Goal: Task Accomplishment & Management: Complete application form

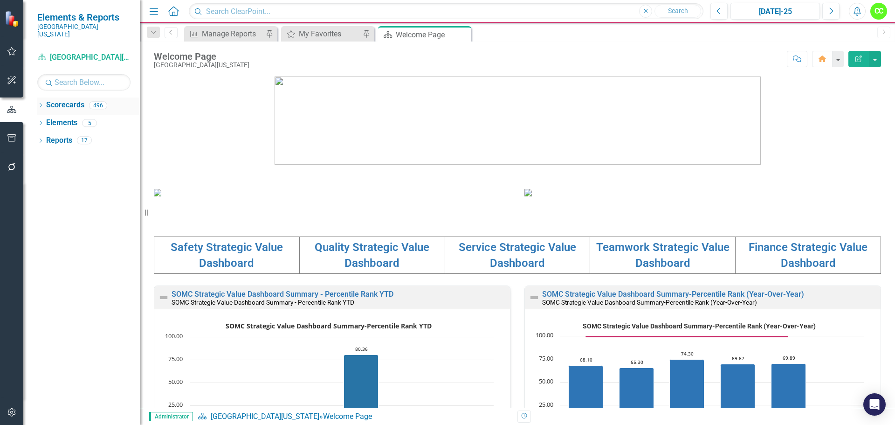
click at [42, 103] on icon "Dropdown" at bounding box center [40, 105] width 7 height 5
drag, startPoint x: 46, startPoint y: 114, endPoint x: 53, endPoint y: 116, distance: 6.8
click at [46, 120] on icon at bounding box center [46, 122] width 2 height 5
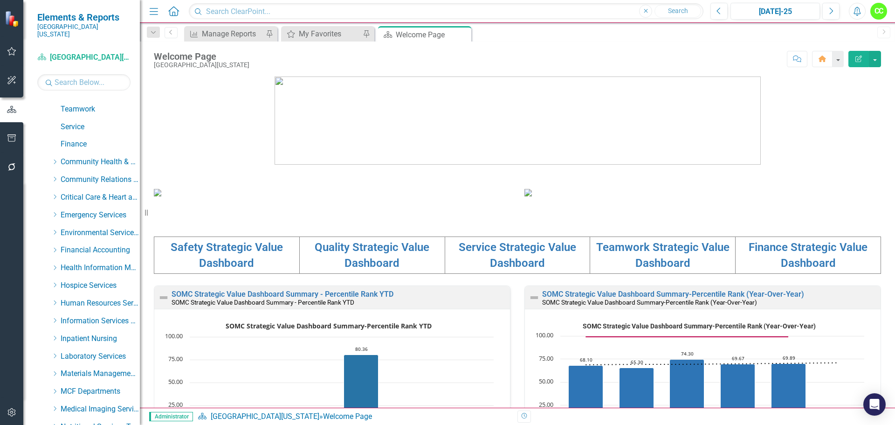
scroll to position [56, 0]
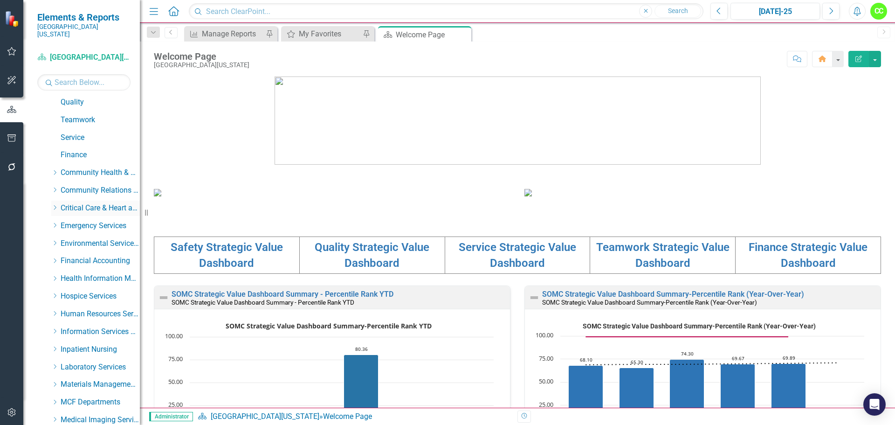
click at [53, 205] on icon "Dropdown" at bounding box center [54, 208] width 7 height 6
click at [82, 309] on link "[MEDICAL_DATA] - DCI (Contracted Staff)" at bounding box center [105, 314] width 70 height 11
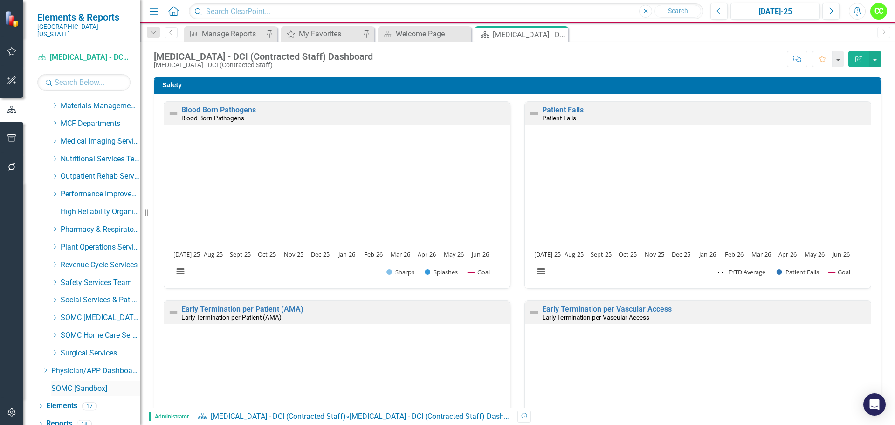
scroll to position [477, 0]
click at [719, 15] on button "Previous" at bounding box center [718, 11] width 17 height 17
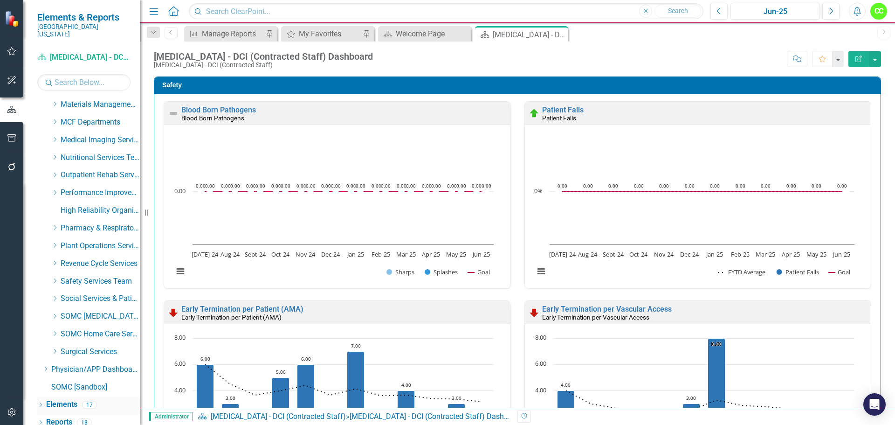
click at [67, 399] on link "Elements" at bounding box center [61, 404] width 31 height 11
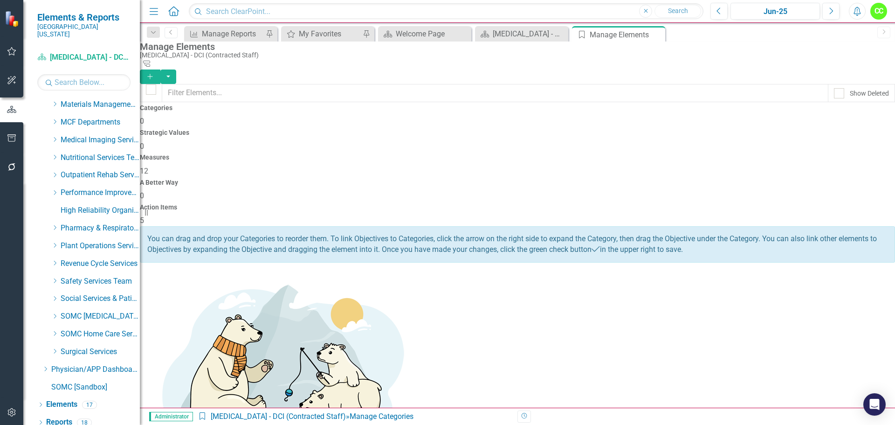
click at [803, 204] on h4 "Action Items" at bounding box center [517, 207] width 755 height 7
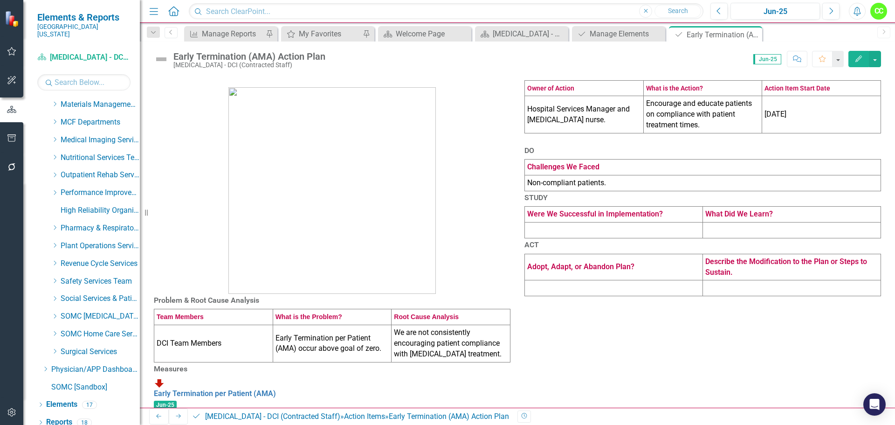
click at [601, 238] on td at bounding box center [614, 230] width 178 height 16
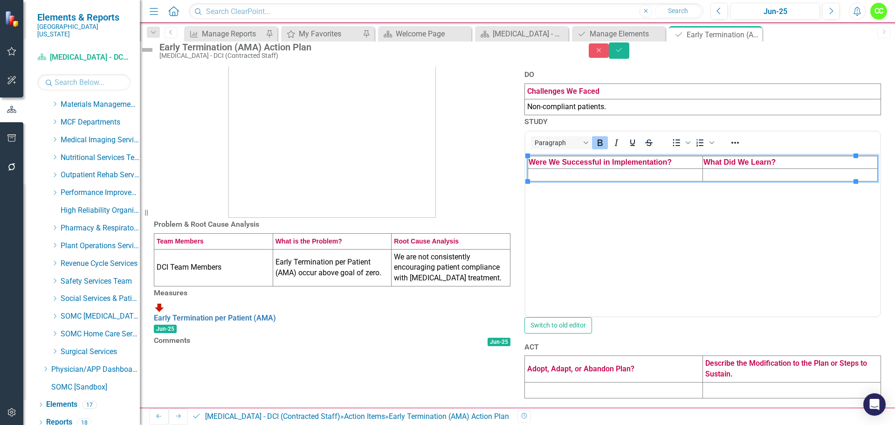
click at [604, 172] on td "Rich Text Area. Press ALT-0 for help." at bounding box center [615, 174] width 175 height 13
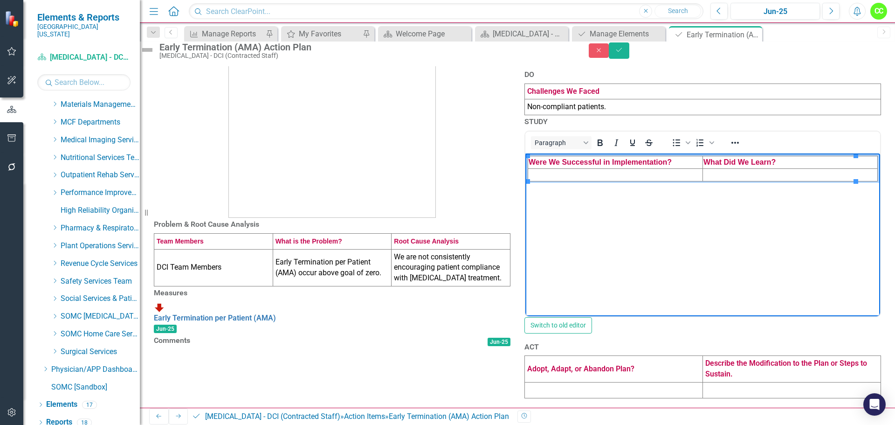
click at [564, 174] on td "Rich Text Area. Press ALT-0 for help." at bounding box center [615, 174] width 175 height 13
paste body "Rich Text Area. Press ALT-0 for help."
click at [718, 176] on td "Rich Text Area. Press ALT-0 for help." at bounding box center [790, 180] width 175 height 24
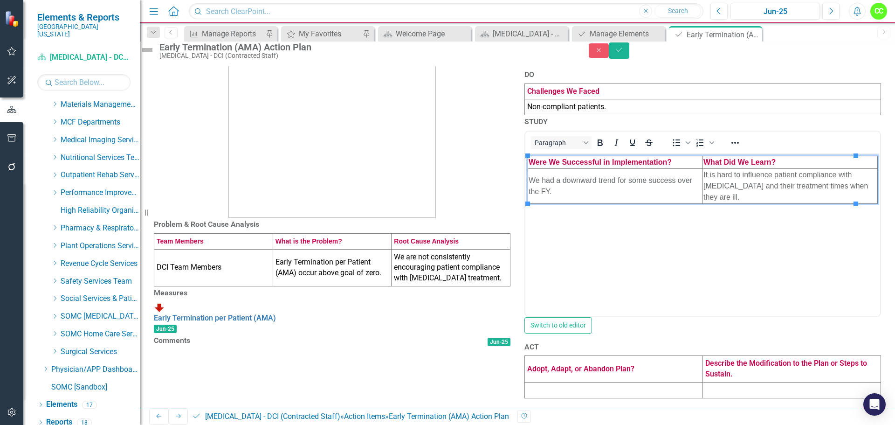
click at [885, 259] on div "Problem & Root Cause Analysis Team Members What is the Problem? Root Cause Anal…" at bounding box center [517, 198] width 755 height 419
click at [646, 382] on td at bounding box center [614, 390] width 178 height 16
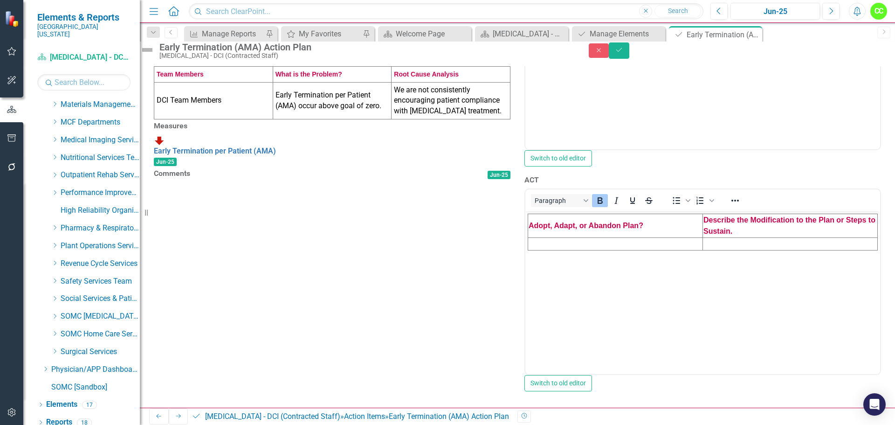
scroll to position [298, 0]
click at [541, 244] on td "Rich Text Area. Press ALT-0 for help." at bounding box center [615, 244] width 175 height 13
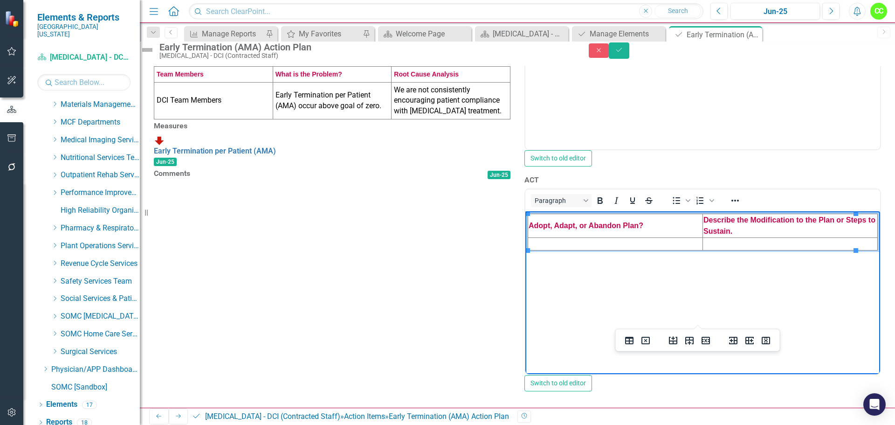
paste body "Rich Text Area. Press ALT-0 for help."
click at [734, 244] on td "Rich Text Area. Press ALT-0 for help." at bounding box center [790, 244] width 175 height 13
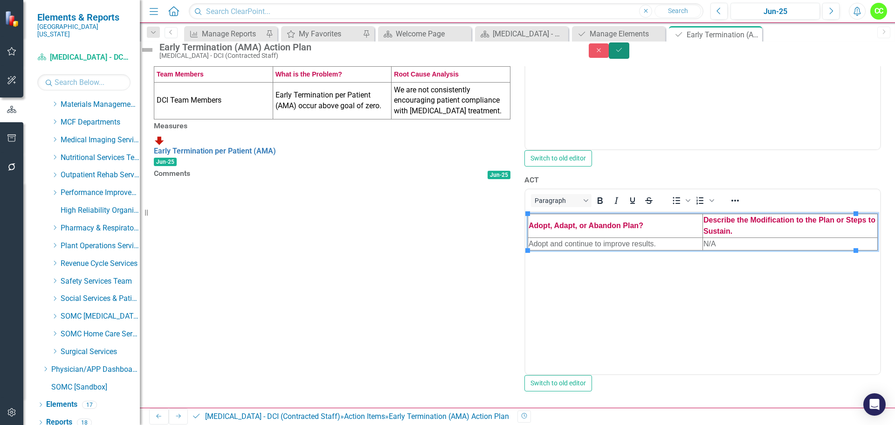
click at [629, 59] on button "Save" at bounding box center [619, 50] width 21 height 16
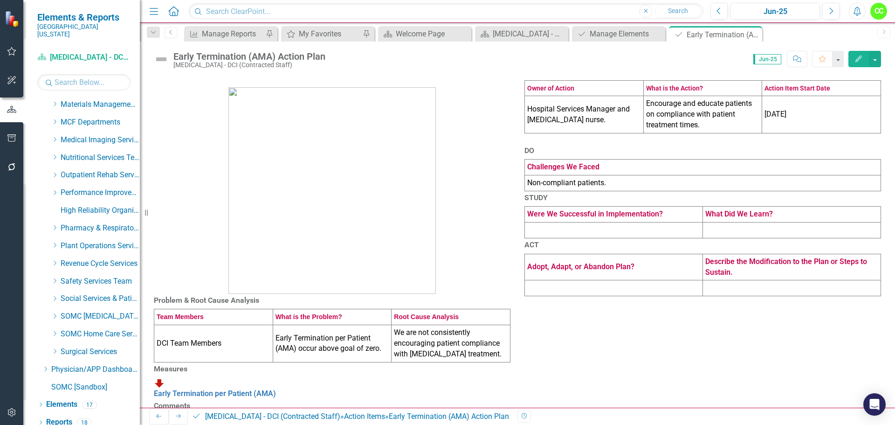
scroll to position [0, 0]
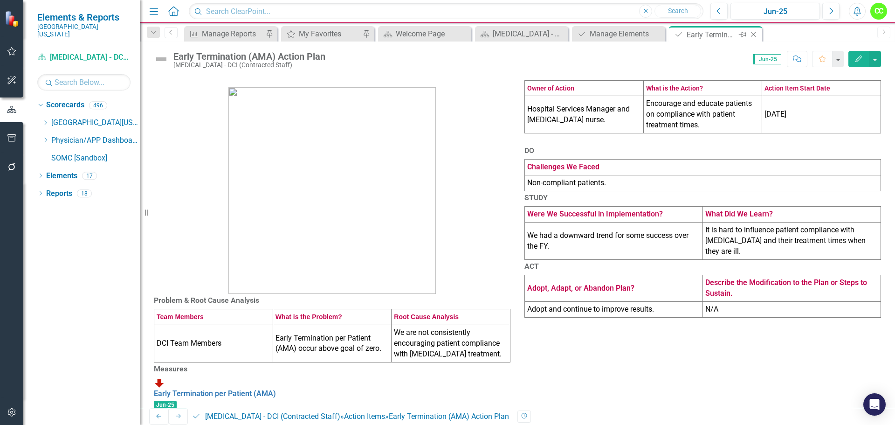
click at [754, 32] on icon "Close" at bounding box center [752, 34] width 9 height 7
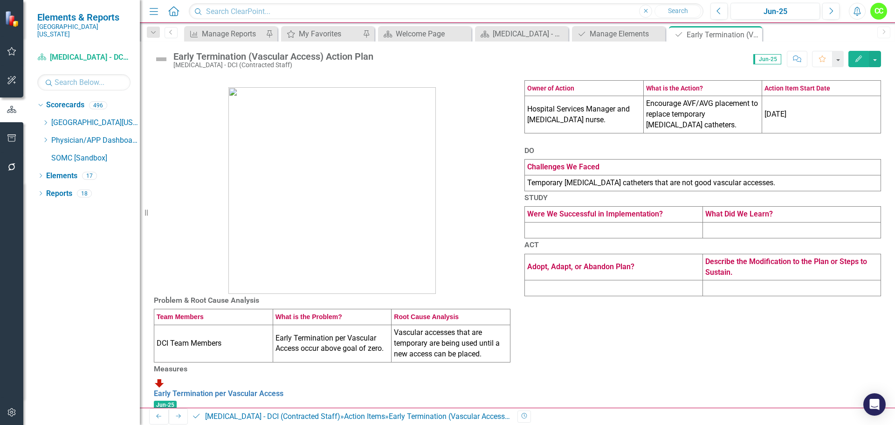
click at [618, 238] on td at bounding box center [614, 230] width 178 height 16
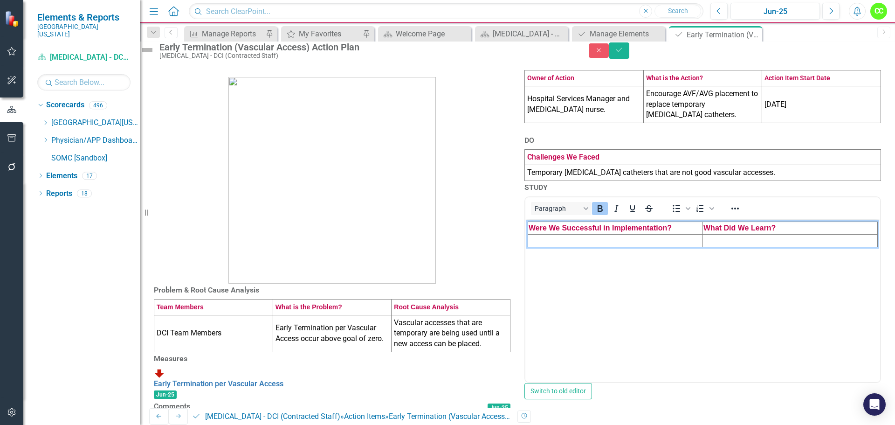
click at [596, 236] on td "Rich Text Area. Press ALT-0 for help." at bounding box center [615, 240] width 175 height 13
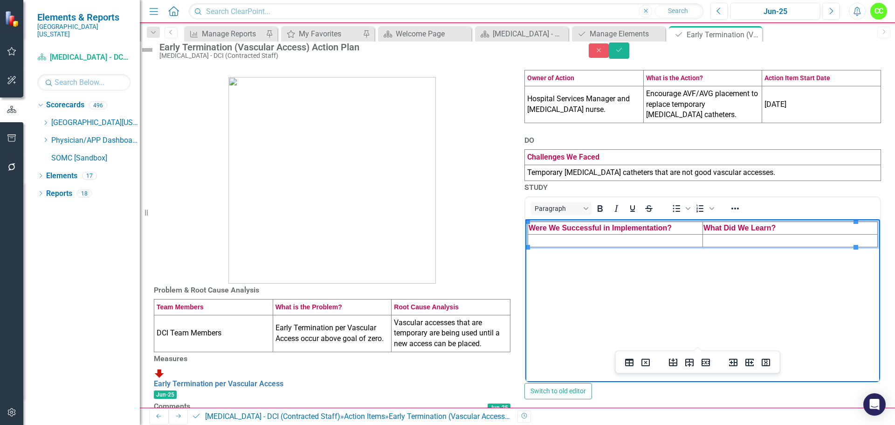
paste body "Rich Text Area. Press ALT-0 for help."
click at [706, 241] on td "Rich Text Area. Press ALT-0 for help." at bounding box center [790, 240] width 175 height 13
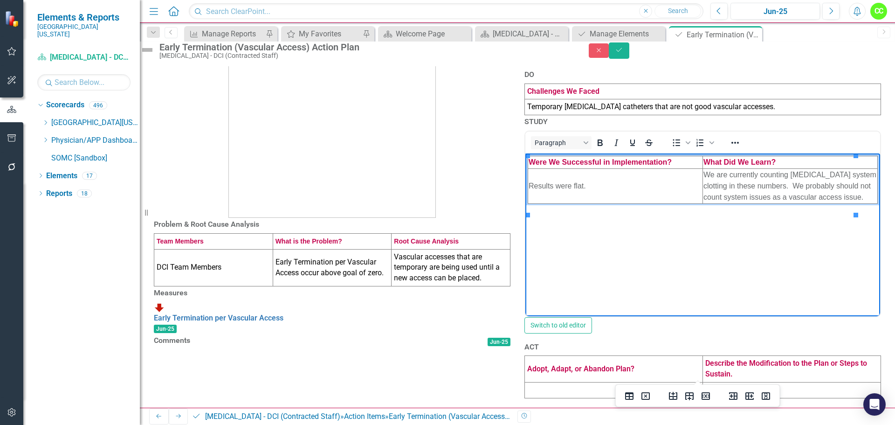
scroll to position [205, 0]
click at [536, 382] on td at bounding box center [614, 390] width 178 height 16
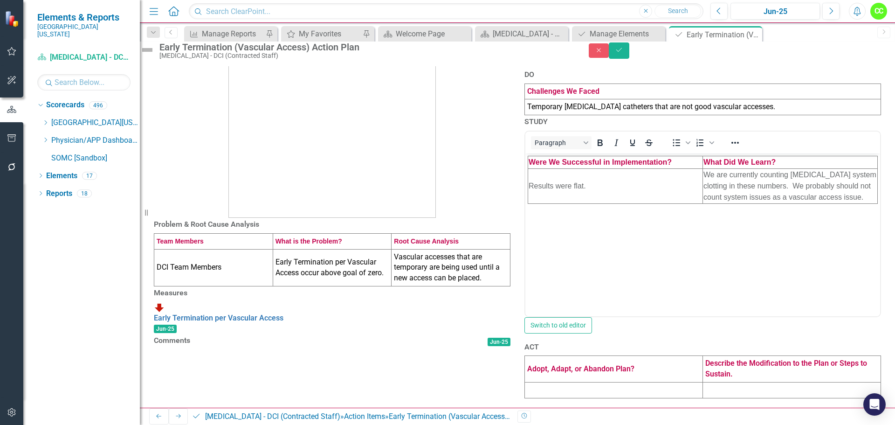
click at [536, 382] on td at bounding box center [614, 390] width 178 height 16
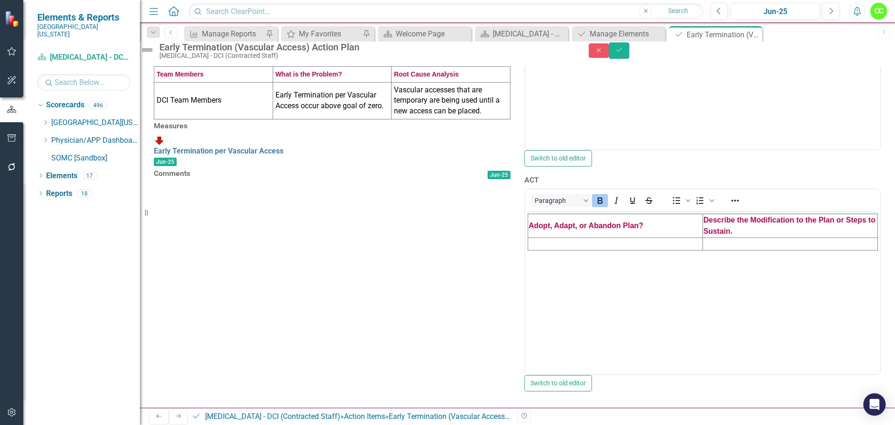
scroll to position [345, 0]
click at [552, 247] on td "Rich Text Area. Press ALT-0 for help." at bounding box center [615, 244] width 175 height 13
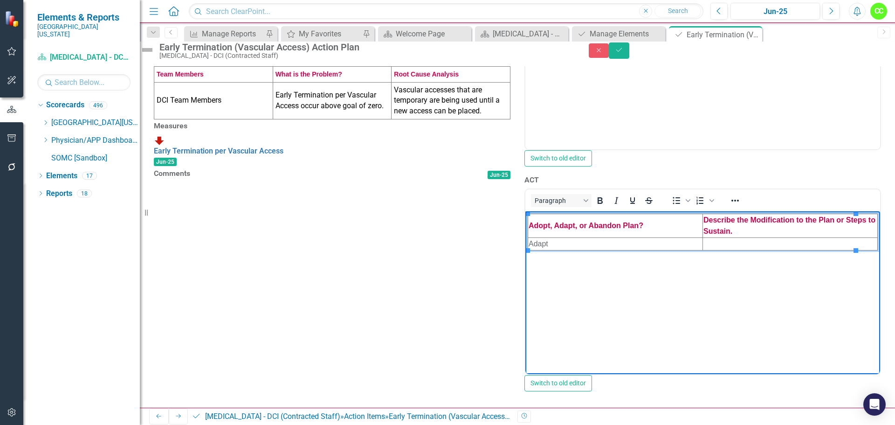
click at [739, 248] on html "Adopt, Adapt, or Abandon Plan? Describe the Modification to the Plan or Steps t…" at bounding box center [702, 281] width 355 height 140
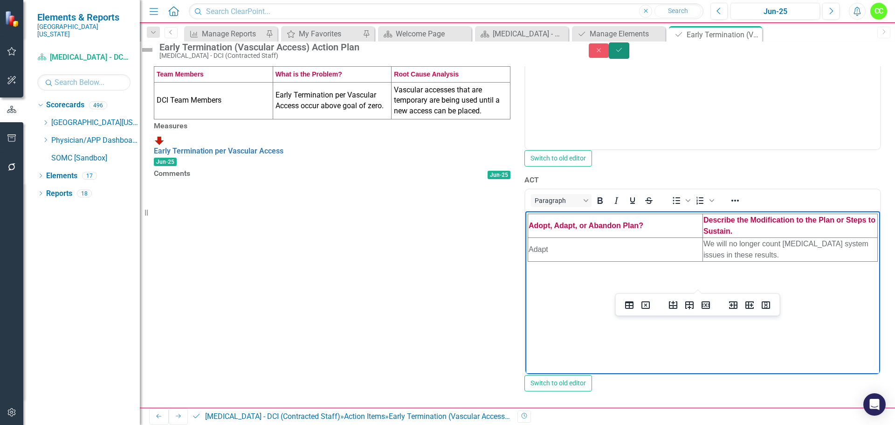
click at [623, 53] on icon "Save" at bounding box center [619, 50] width 8 height 7
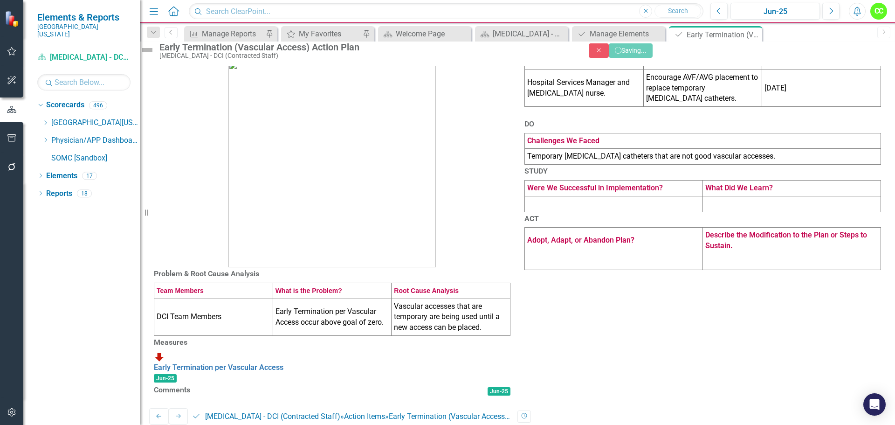
scroll to position [127, 0]
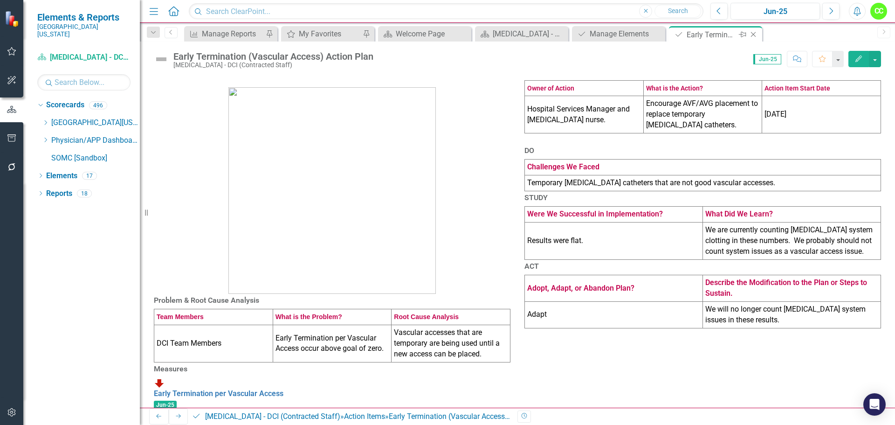
click at [751, 33] on icon "Close" at bounding box center [752, 34] width 9 height 7
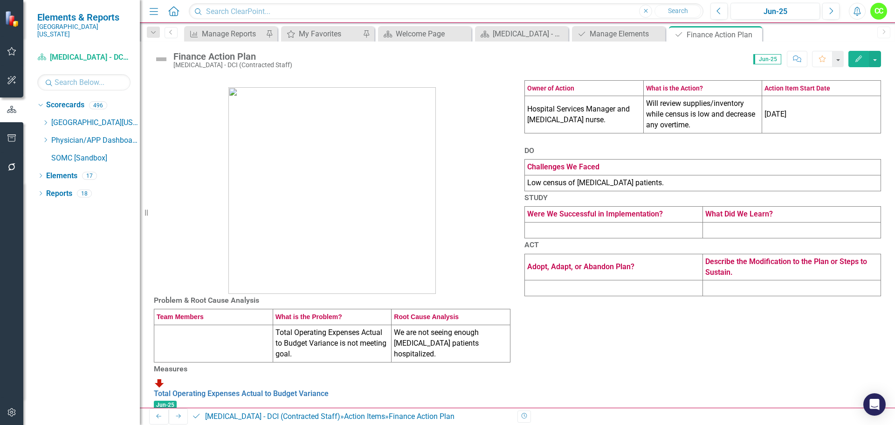
click at [589, 238] on td at bounding box center [614, 230] width 178 height 16
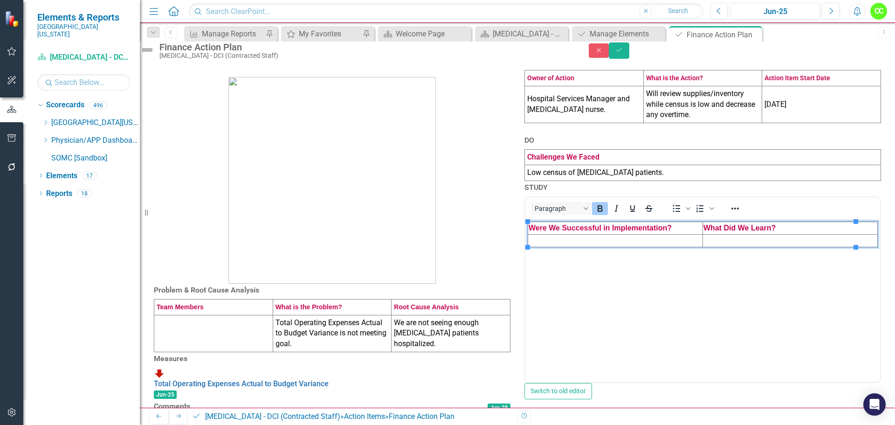
click at [554, 238] on td "Rich Text Area. Press ALT-0 for help." at bounding box center [615, 240] width 175 height 13
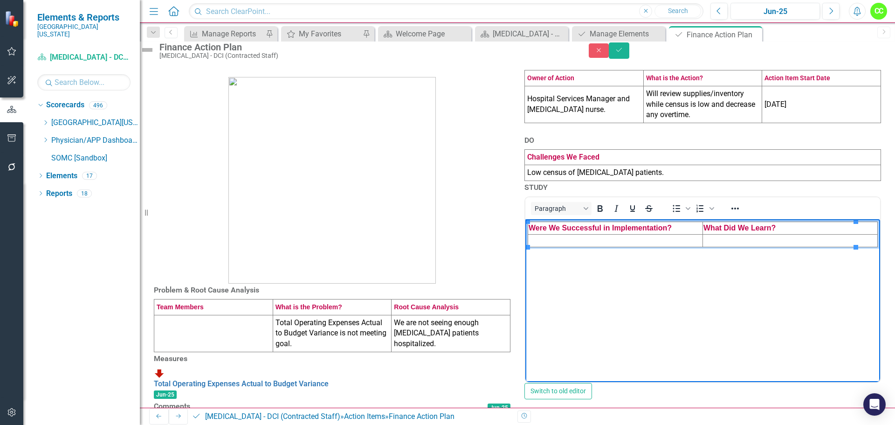
click at [576, 242] on td "Rich Text Area. Press ALT-0 for help." at bounding box center [615, 240] width 175 height 13
paste body "Rich Text Area. Press ALT-0 for help."
click at [718, 240] on td "Rich Text Area. Press ALT-0 for help." at bounding box center [790, 240] width 175 height 13
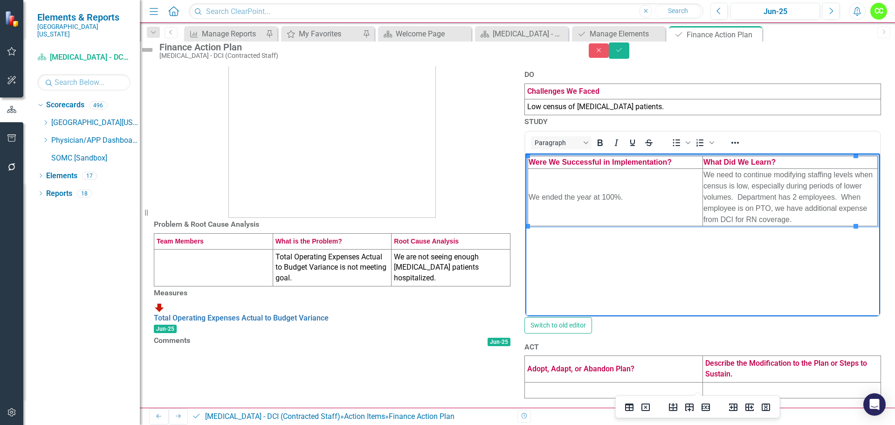
scroll to position [205, 0]
click at [557, 382] on td at bounding box center [614, 390] width 178 height 16
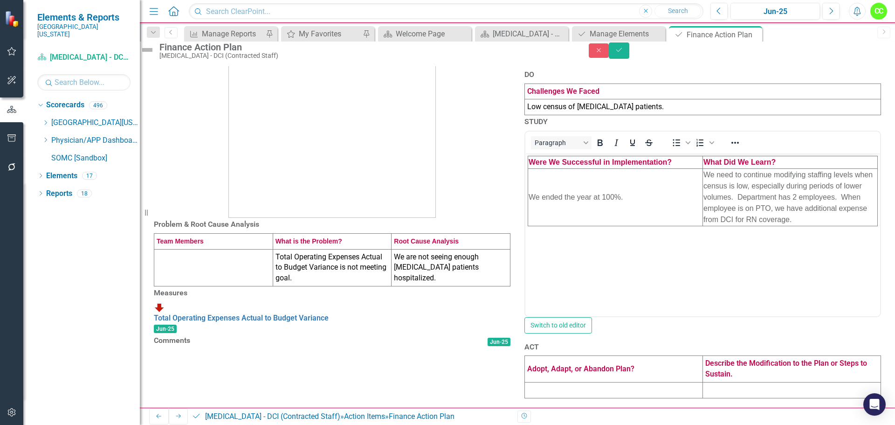
click at [557, 382] on td at bounding box center [614, 390] width 178 height 16
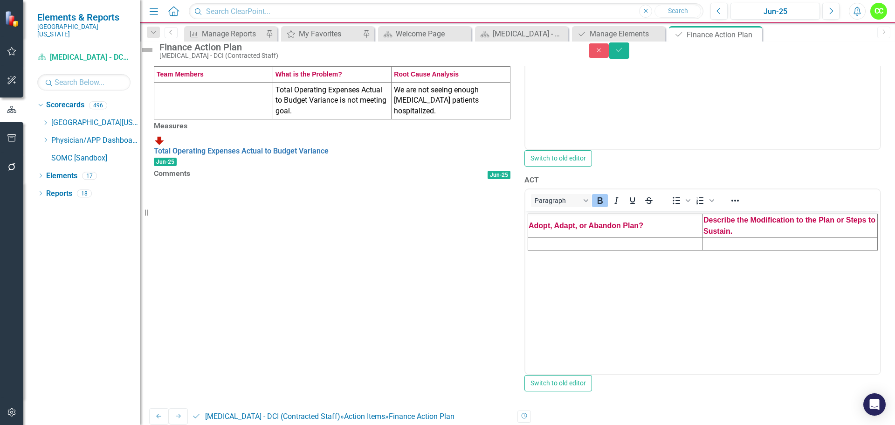
scroll to position [298, 0]
click at [562, 244] on td "Rich Text Area. Press ALT-0 for help." at bounding box center [615, 244] width 175 height 13
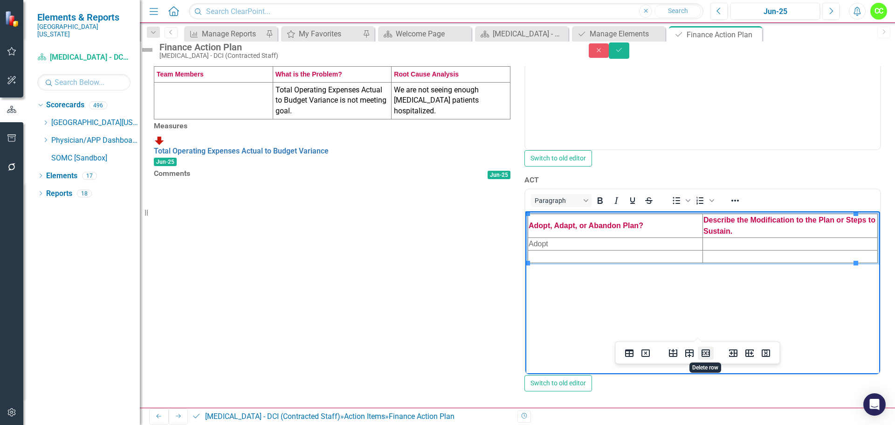
click at [702, 352] on icon "Delete row" at bounding box center [705, 352] width 8 height 7
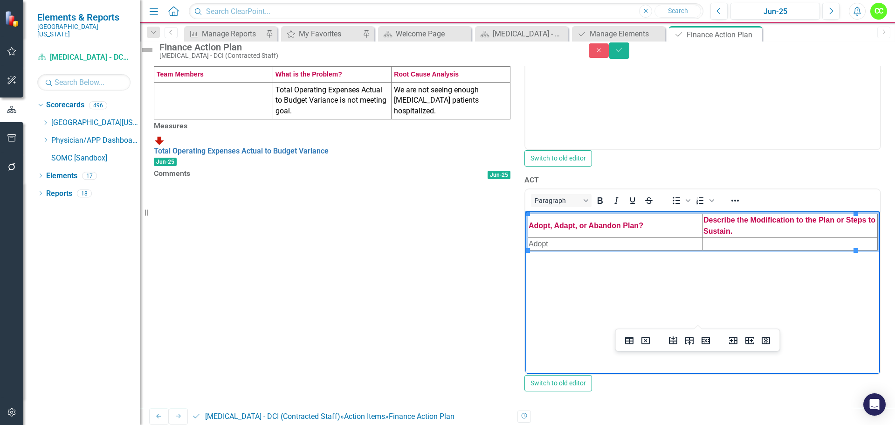
click at [713, 245] on td "Rich Text Area. Press ALT-0 for help." at bounding box center [790, 244] width 175 height 13
click at [623, 53] on icon "Save" at bounding box center [619, 50] width 8 height 7
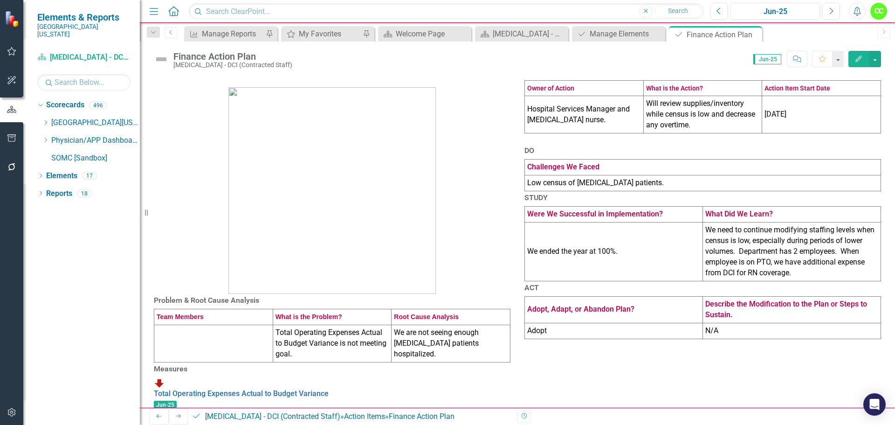
click at [0, 0] on icon "Close" at bounding box center [0, 0] width 0 height 0
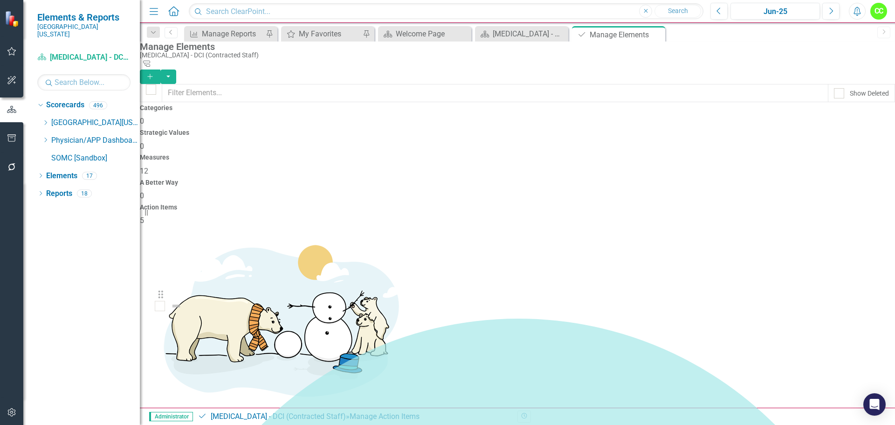
drag, startPoint x: 168, startPoint y: 267, endPoint x: 169, endPoint y: 300, distance: 33.1
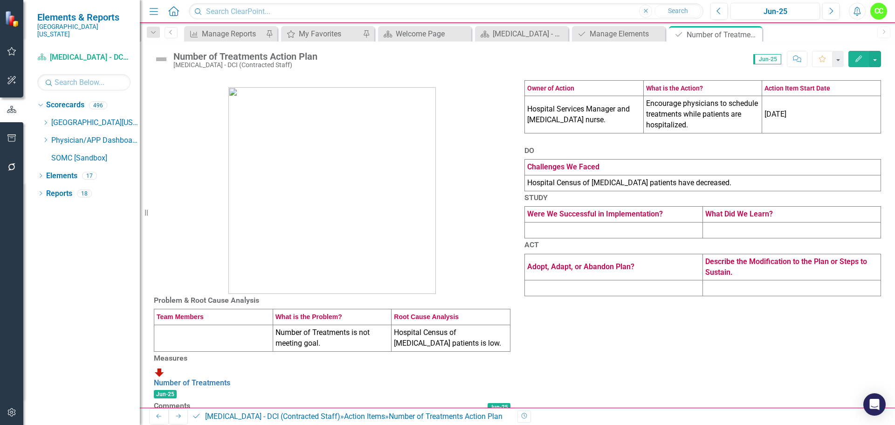
click at [593, 238] on td at bounding box center [614, 230] width 178 height 16
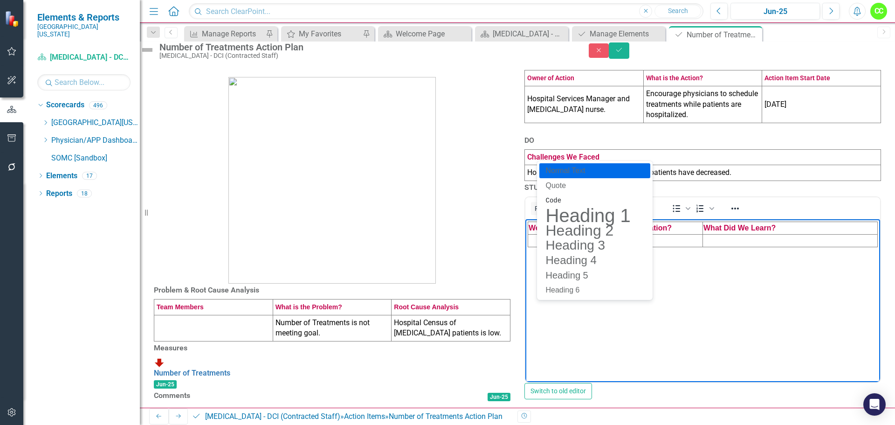
click at [569, 239] on td "Rich Text Area. Press ALT-0 for help." at bounding box center [615, 240] width 175 height 13
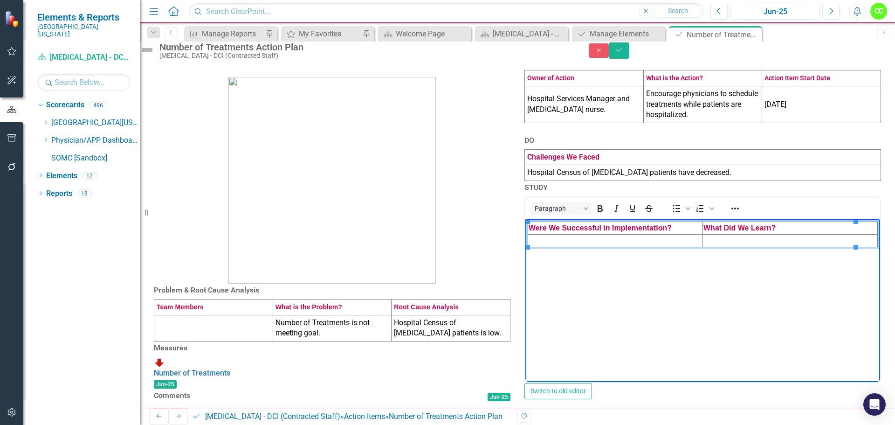
click at [553, 242] on td "Rich Text Area. Press ALT-0 for help." at bounding box center [615, 240] width 175 height 13
paste body "Rich Text Area. Press ALT-0 for help."
click at [706, 240] on td "Rich Text Area. Press ALT-0 for help." at bounding box center [790, 240] width 175 height 13
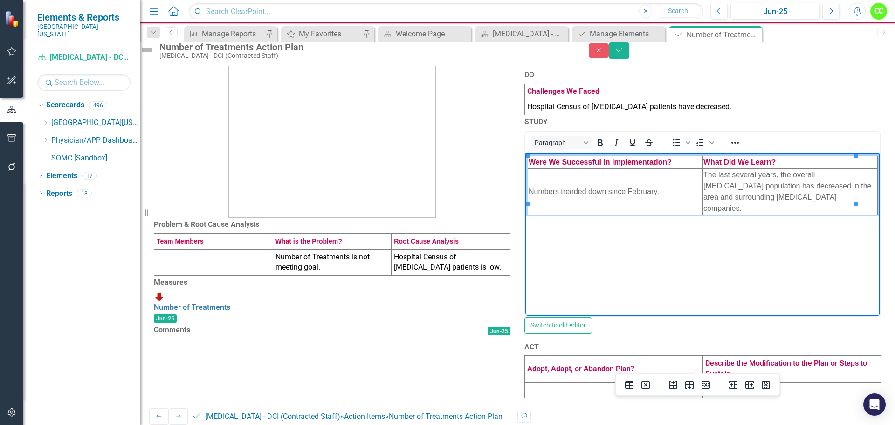
scroll to position [205, 0]
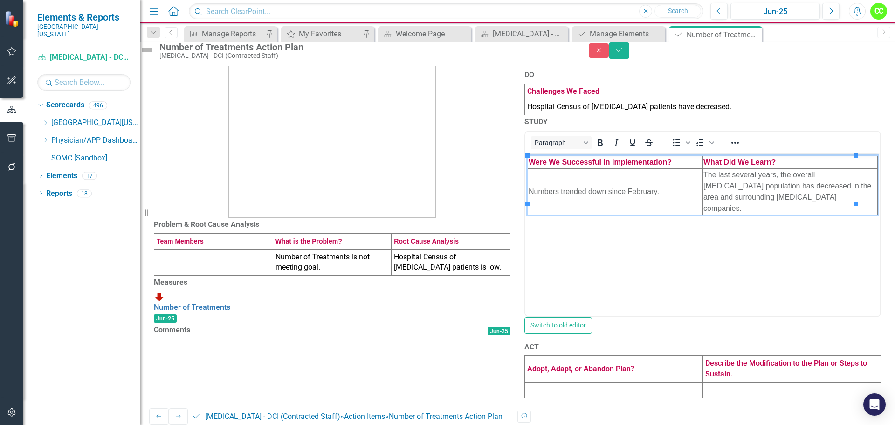
click at [547, 387] on td at bounding box center [614, 390] width 178 height 16
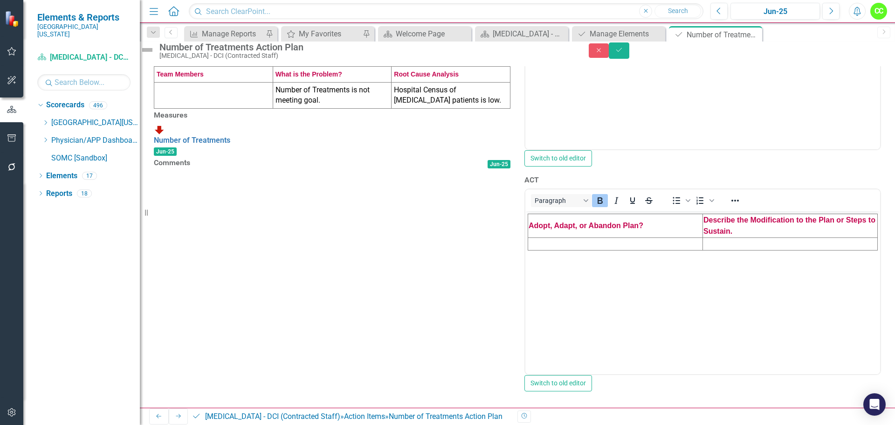
scroll to position [298, 0]
click at [551, 242] on td "Rich Text Area. Press ALT-0 for help." at bounding box center [615, 244] width 175 height 13
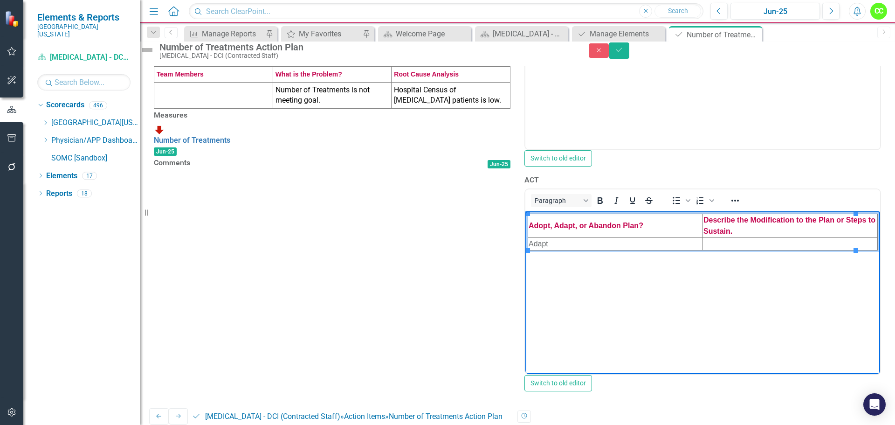
click at [736, 245] on td "Rich Text Area. Press ALT-0 for help." at bounding box center [790, 244] width 175 height 13
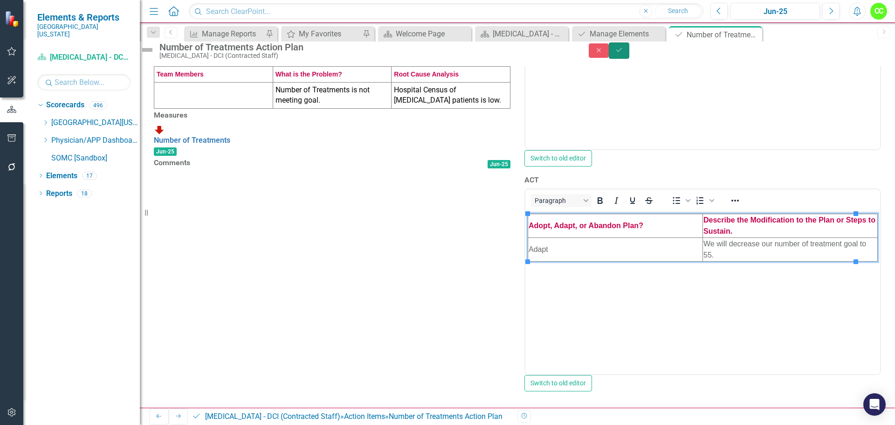
click at [629, 54] on button "Save" at bounding box center [619, 50] width 21 height 16
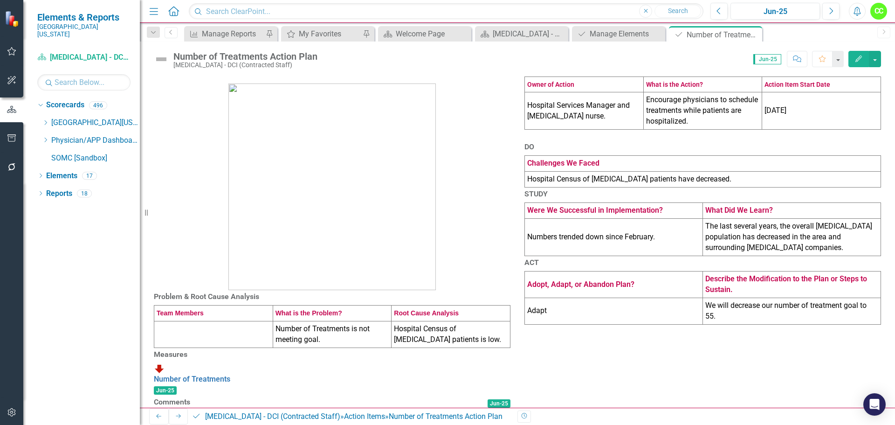
scroll to position [0, 0]
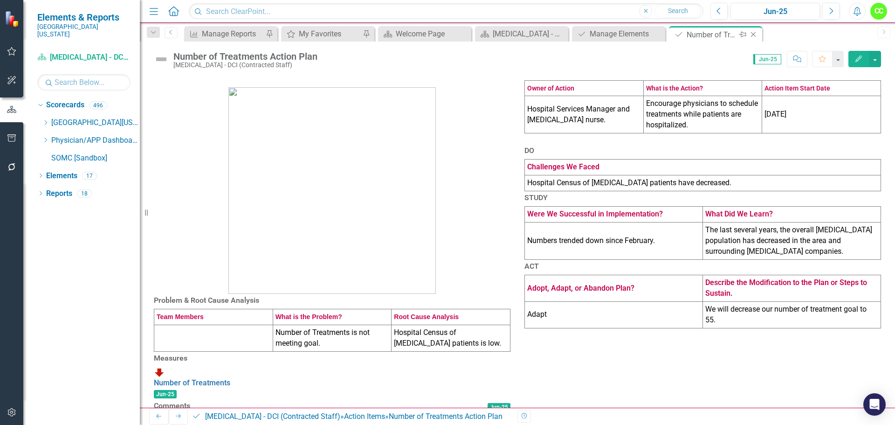
click at [752, 33] on icon "Close" at bounding box center [752, 34] width 9 height 7
